Goal: Find specific page/section: Find specific page/section

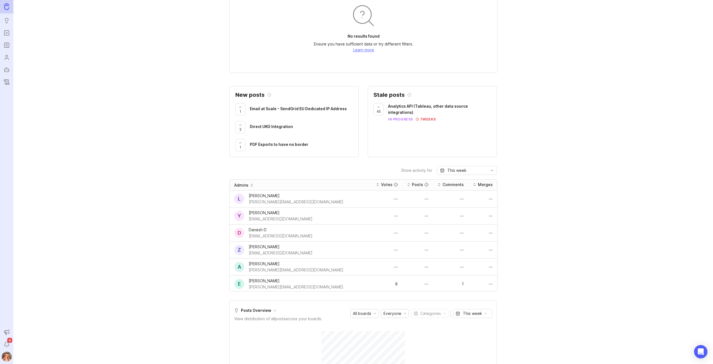
scroll to position [167, 0]
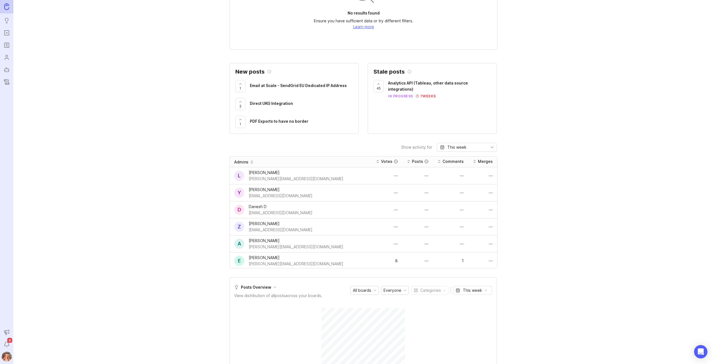
click at [8, 48] on rect "Roadmaps" at bounding box center [6, 45] width 5 height 5
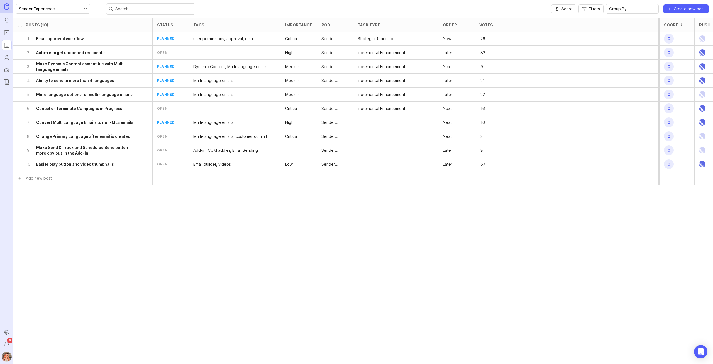
click at [93, 8] on button "Roadmap options" at bounding box center [97, 8] width 9 height 9
click at [239, 8] on div "Sender Experience Score Filters Group By Create new post" at bounding box center [363, 9] width 700 height 18
click at [644, 8] on div "Group By" at bounding box center [627, 8] width 43 height 9
click at [596, 10] on span "Filters" at bounding box center [594, 9] width 11 height 6
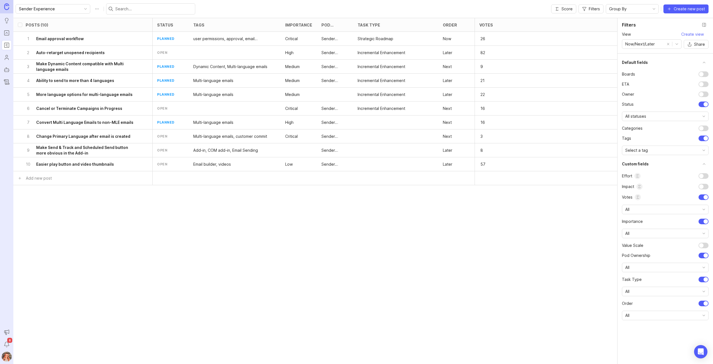
click at [700, 45] on span "Share" at bounding box center [699, 45] width 11 height 6
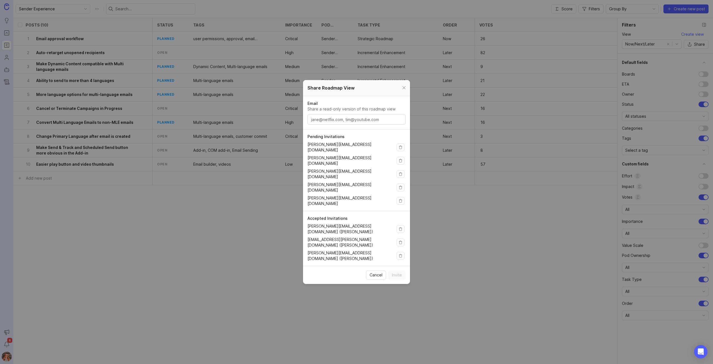
click at [376, 272] on span "Cancel" at bounding box center [376, 275] width 13 height 6
